Goal: Task Accomplishment & Management: Use online tool/utility

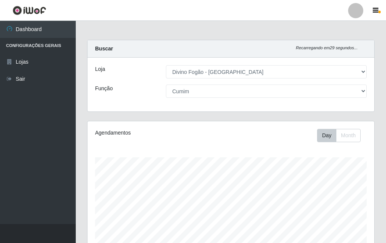
select select "499"
select select "17"
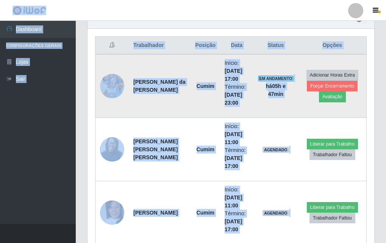
scroll to position [391, 0]
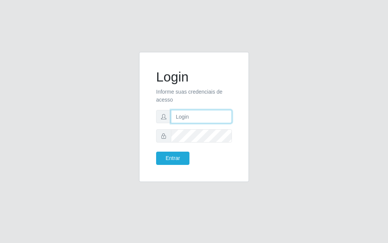
click at [194, 119] on input "text" at bounding box center [201, 116] width 61 height 13
type input "[PERSON_NAME]"
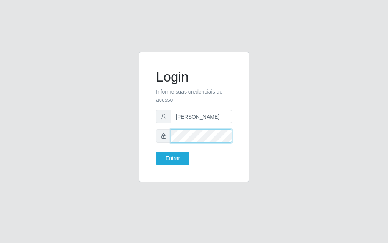
click at [156, 152] on button "Entrar" at bounding box center [172, 158] width 33 height 13
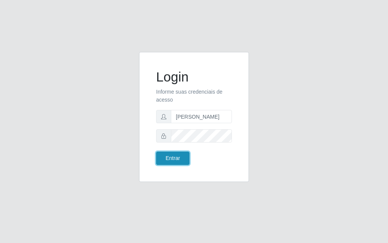
click at [175, 156] on button "Entrar" at bounding box center [172, 158] width 33 height 13
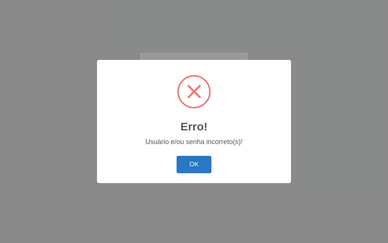
click at [204, 168] on button "OK" at bounding box center [194, 165] width 35 height 18
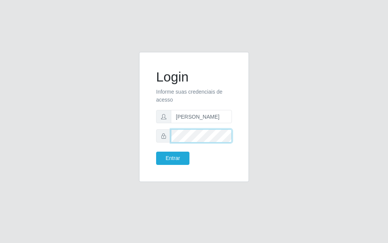
click at [150, 127] on div "Login Informe suas credenciais de acesso [PERSON_NAME] Entrar" at bounding box center [194, 116] width 91 height 111
click at [156, 152] on button "Entrar" at bounding box center [172, 158] width 33 height 13
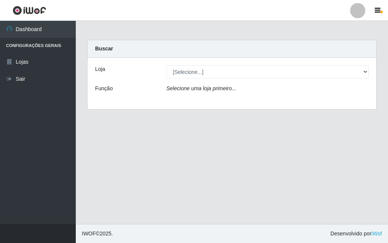
drag, startPoint x: 229, startPoint y: 81, endPoint x: 226, endPoint y: 75, distance: 7.0
click at [229, 81] on div "Loja [Selecione...] Divino Fogão - Campina Grande Função Selecione uma loja pri…" at bounding box center [232, 84] width 289 height 52
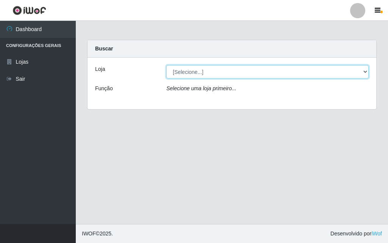
click at [225, 73] on select "[Selecione...] Divino Fogão - [GEOGRAPHIC_DATA]" at bounding box center [267, 71] width 202 height 13
select select "499"
click at [166, 65] on select "[Selecione...] Divino Fogão - [GEOGRAPHIC_DATA]" at bounding box center [267, 71] width 202 height 13
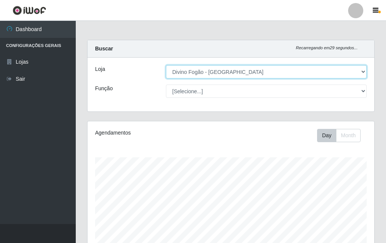
scroll to position [157, 287]
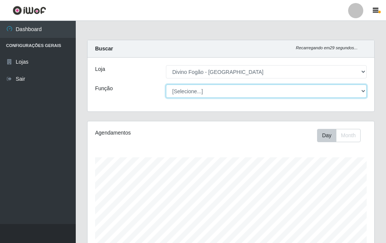
drag, startPoint x: 224, startPoint y: 90, endPoint x: 225, endPoint y: 111, distance: 21.2
click at [224, 90] on select "[Selecione...] ASG ASG + ASG ++ Auxiliar de Cozinha Auxiliar de Cozinha + Auxil…" at bounding box center [266, 91] width 201 height 13
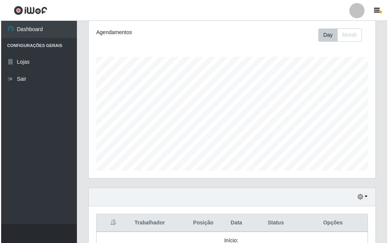
scroll to position [252, 0]
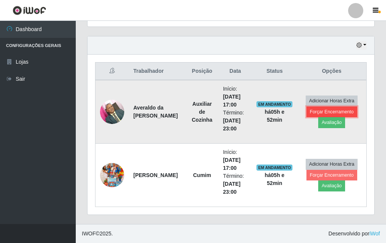
click at [337, 113] on button "Forçar Encerramento" at bounding box center [332, 111] width 51 height 11
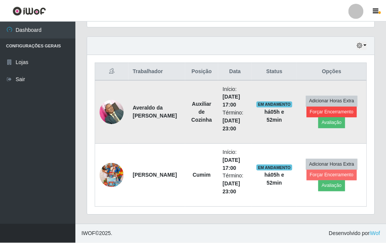
scroll to position [157, 283]
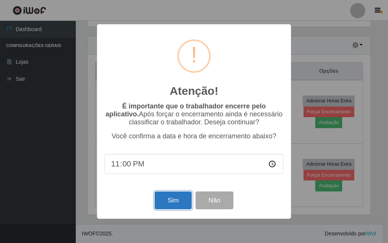
click at [177, 198] on button "Sim" at bounding box center [173, 200] width 37 height 18
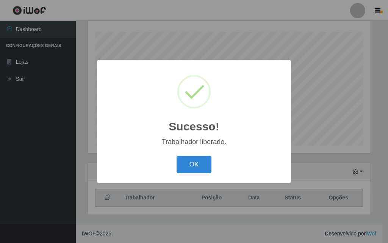
click at [330, 175] on div "Sucesso! × Trabalhador liberado. OK Cancel" at bounding box center [194, 121] width 388 height 243
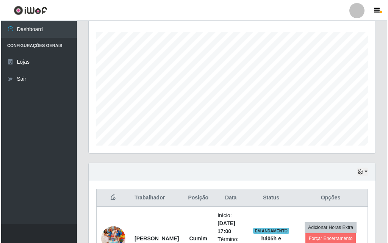
scroll to position [189, 0]
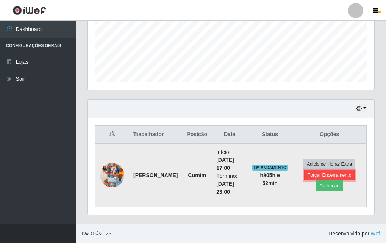
click at [327, 174] on button "Forçar Encerramento" at bounding box center [329, 175] width 51 height 11
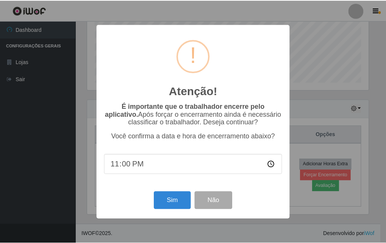
scroll to position [157, 283]
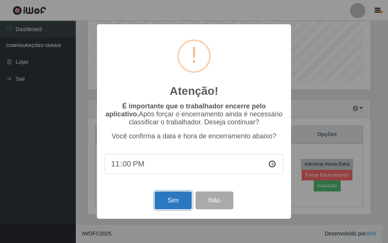
click at [174, 200] on button "Sim" at bounding box center [173, 200] width 37 height 18
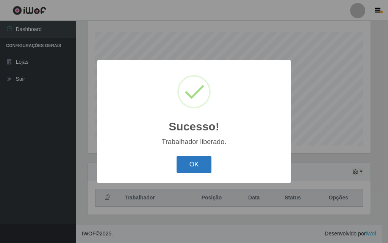
click at [189, 163] on button "OK" at bounding box center [194, 165] width 35 height 18
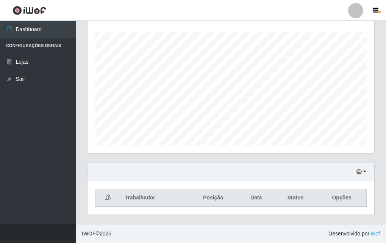
scroll to position [157, 287]
